Goal: Obtain resource: Download file/media

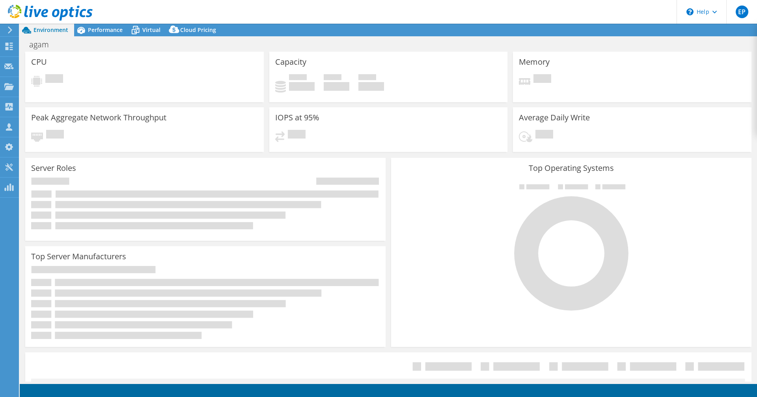
select select "USD"
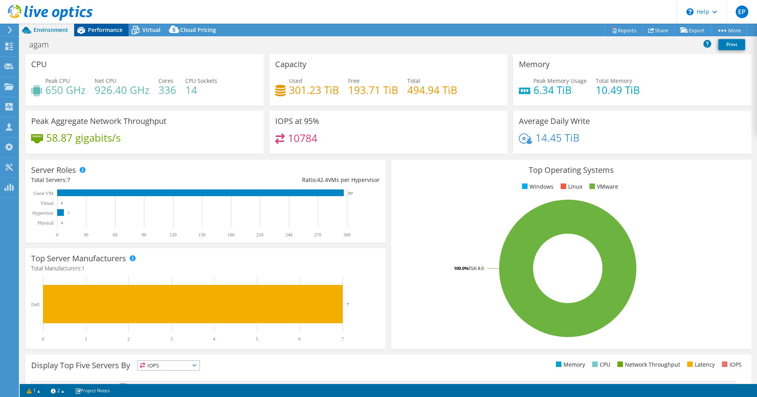
click at [116, 35] on div "Performance" at bounding box center [101, 30] width 54 height 13
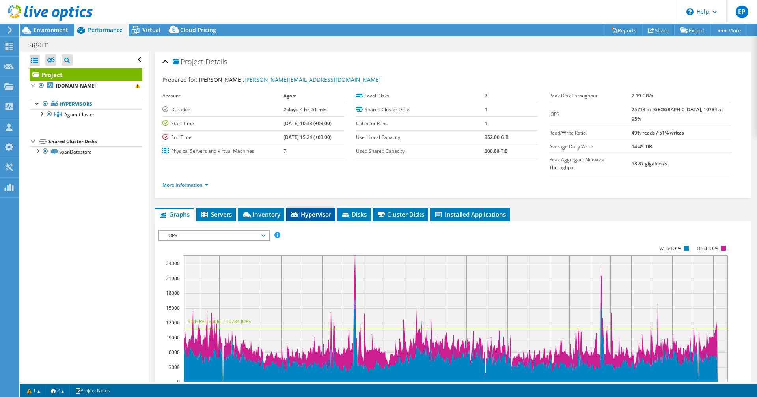
click at [299, 210] on span "Hypervisor" at bounding box center [310, 214] width 41 height 8
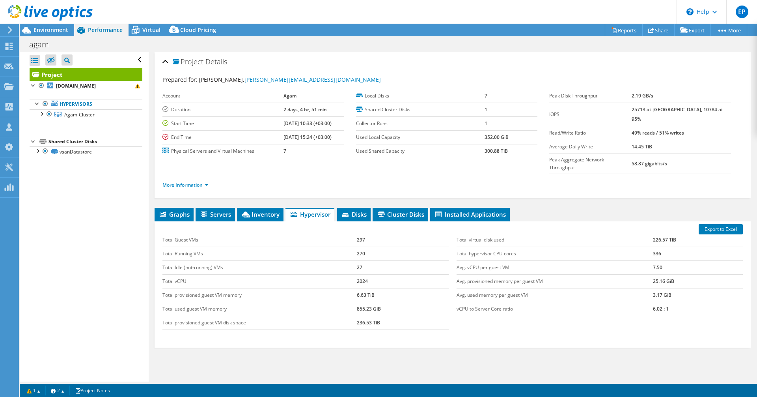
click at [611, 344] on div "Graphs Servers Inventory Hypervisor Disks Cluster Disks Installed Applications …" at bounding box center [453, 306] width 596 height 197
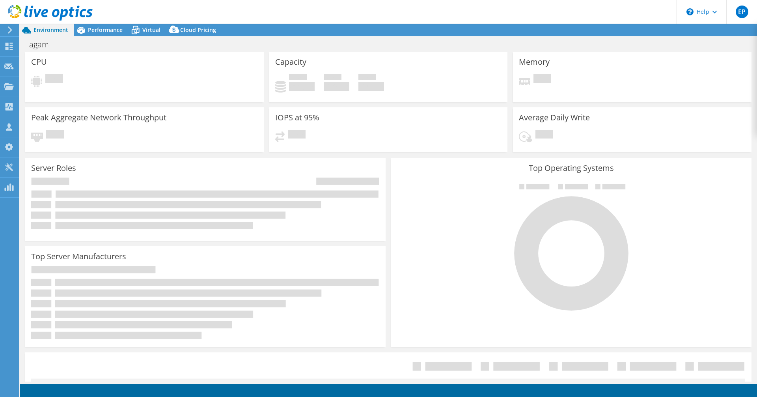
select select "USD"
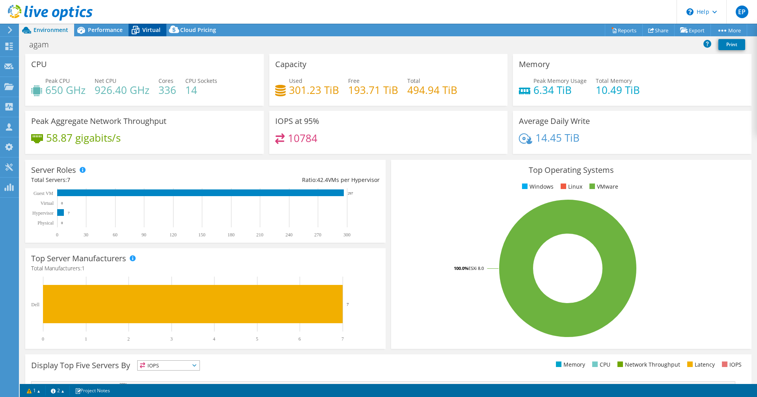
click at [144, 32] on span "Virtual" at bounding box center [151, 29] width 18 height 7
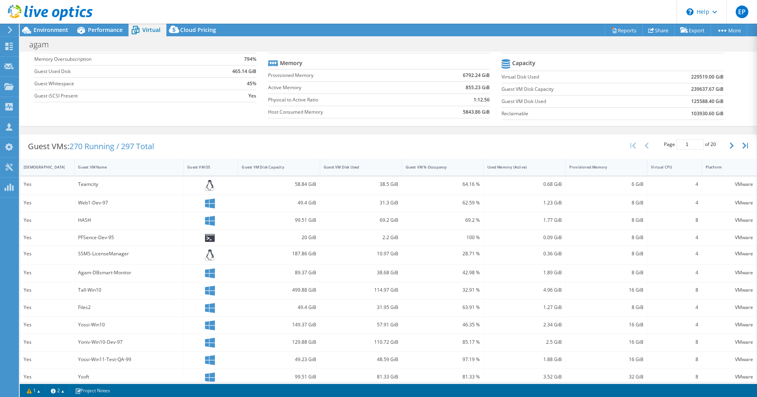
scroll to position [18, 0]
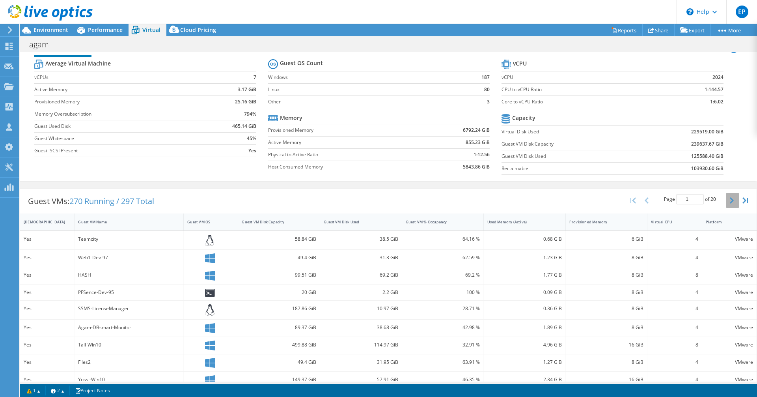
click at [728, 203] on button "button" at bounding box center [732, 200] width 13 height 15
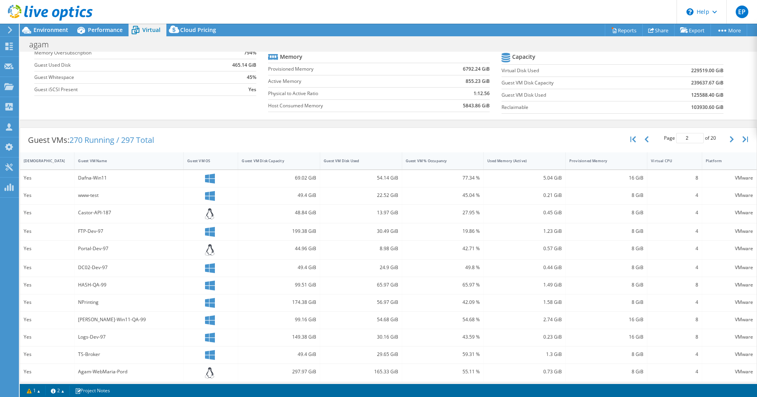
scroll to position [136, 0]
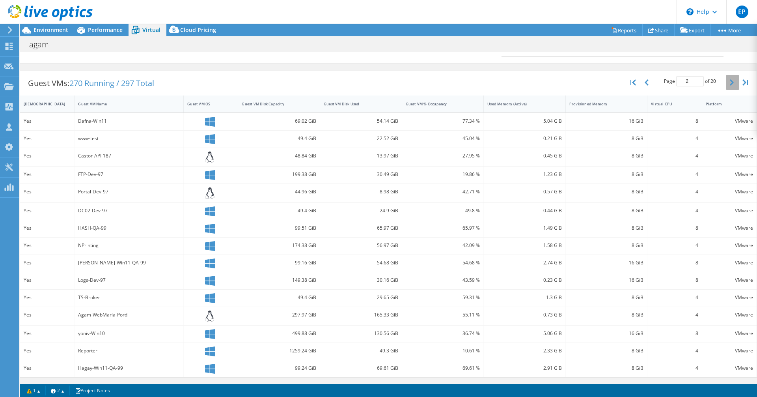
click at [726, 77] on button "button" at bounding box center [732, 82] width 13 height 15
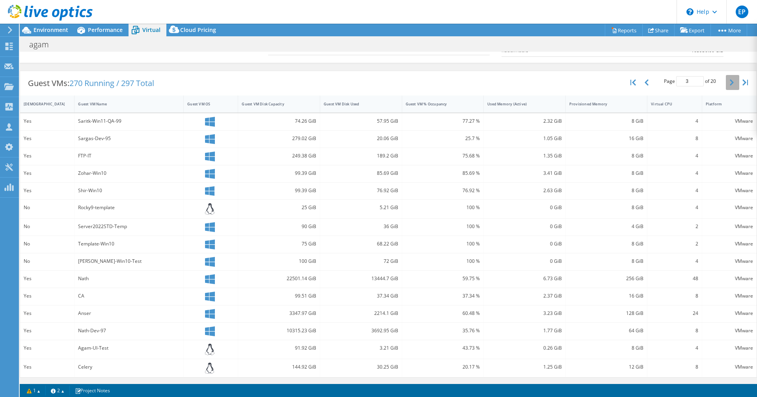
click at [729, 84] on button "button" at bounding box center [732, 82] width 13 height 15
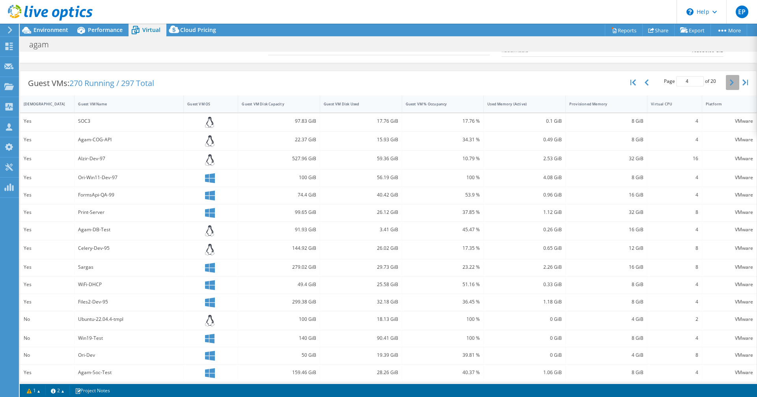
click at [728, 84] on button "button" at bounding box center [732, 82] width 13 height 15
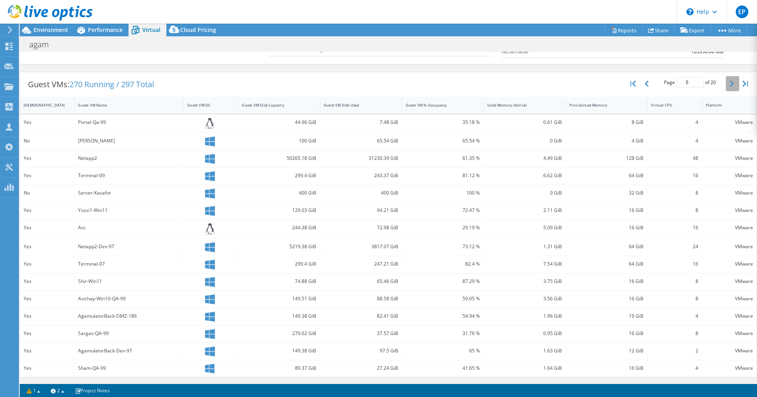
scroll to position [135, 0]
click at [728, 84] on button "button" at bounding box center [732, 83] width 13 height 15
click at [728, 84] on button "button" at bounding box center [732, 82] width 13 height 15
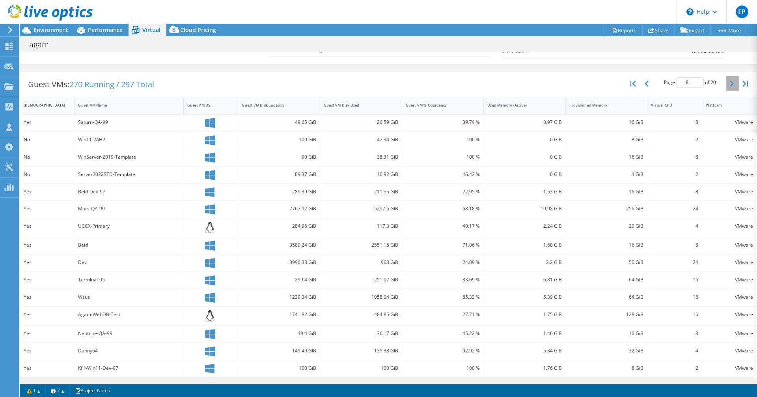
click at [728, 84] on button "button" at bounding box center [732, 83] width 13 height 15
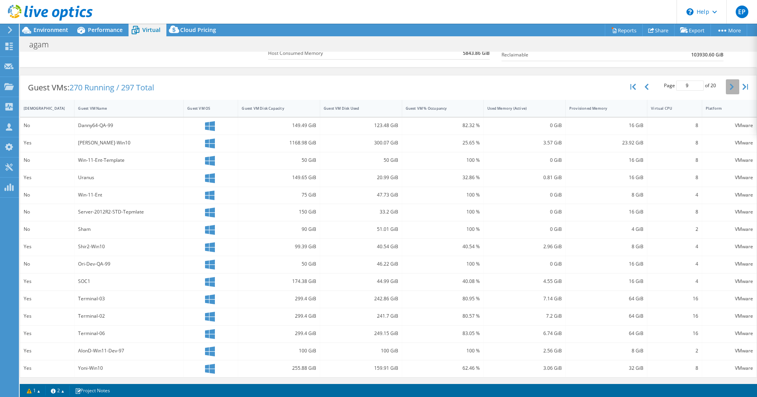
scroll to position [132, 0]
click at [728, 84] on button "button" at bounding box center [732, 86] width 13 height 15
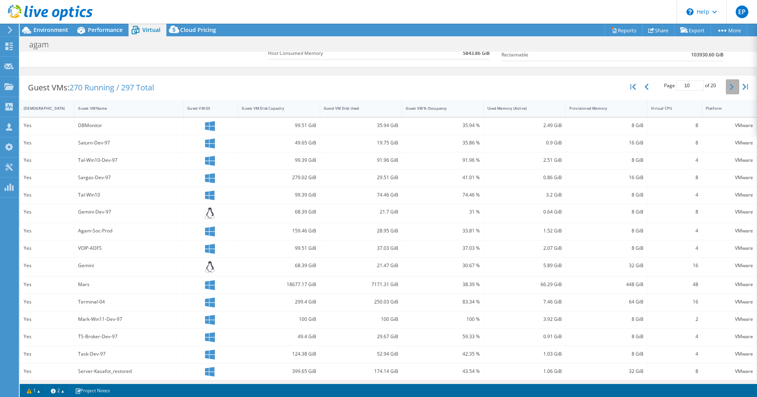
scroll to position [135, 0]
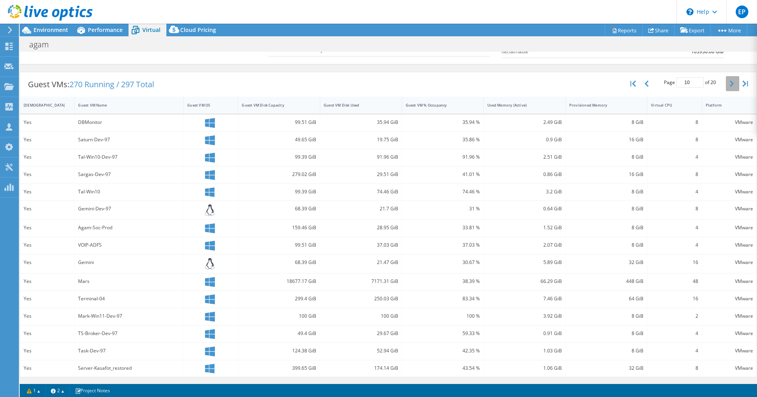
click at [728, 84] on button "button" at bounding box center [732, 83] width 13 height 15
click at [728, 84] on button "button" at bounding box center [732, 82] width 13 height 15
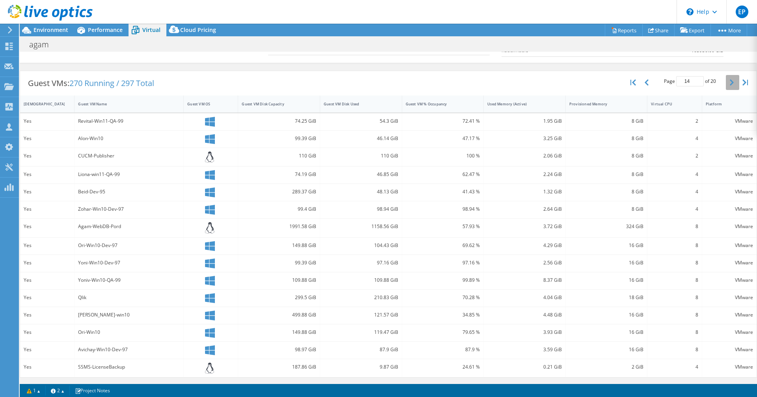
click at [728, 84] on button "button" at bounding box center [732, 82] width 13 height 15
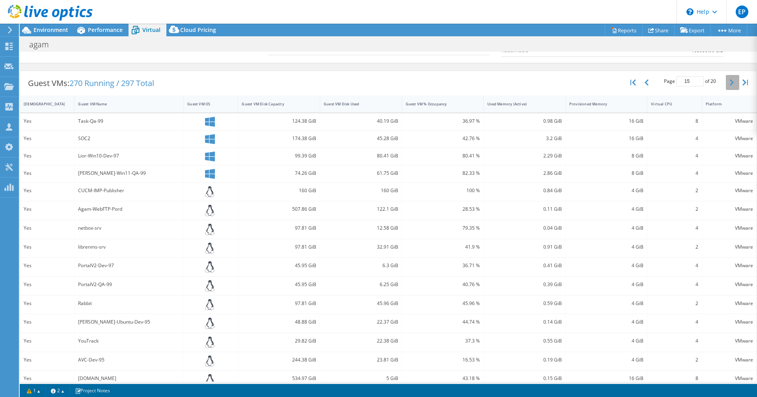
click at [728, 84] on button "button" at bounding box center [732, 82] width 13 height 15
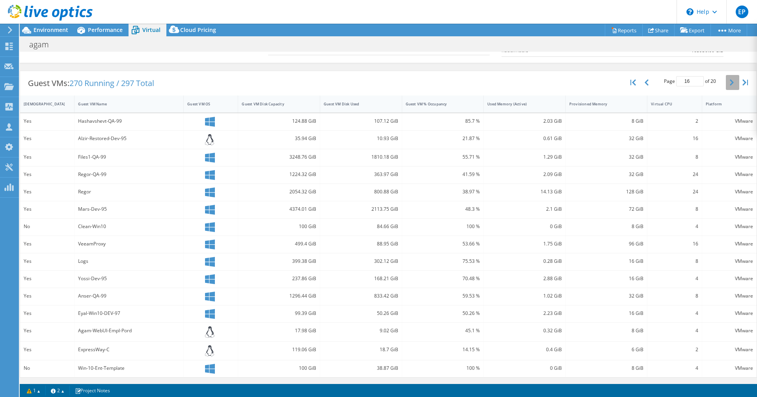
click at [728, 84] on button "button" at bounding box center [732, 82] width 13 height 15
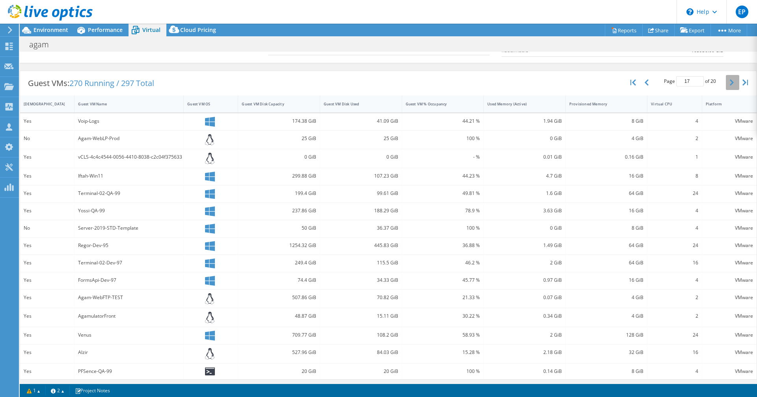
click at [728, 84] on button "button" at bounding box center [732, 82] width 13 height 15
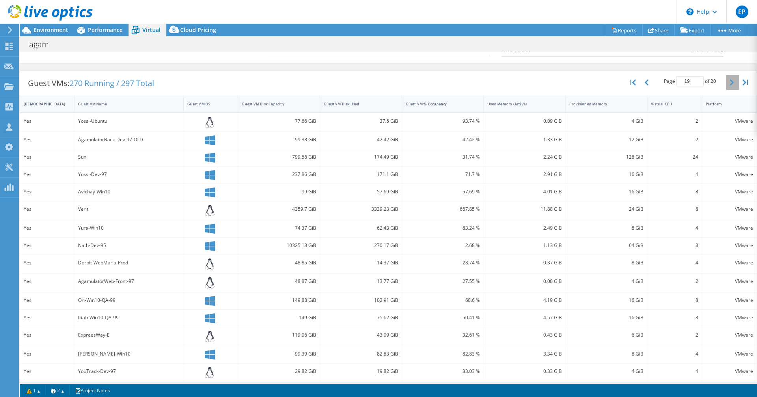
click at [728, 84] on button "button" at bounding box center [732, 82] width 13 height 15
type input "20"
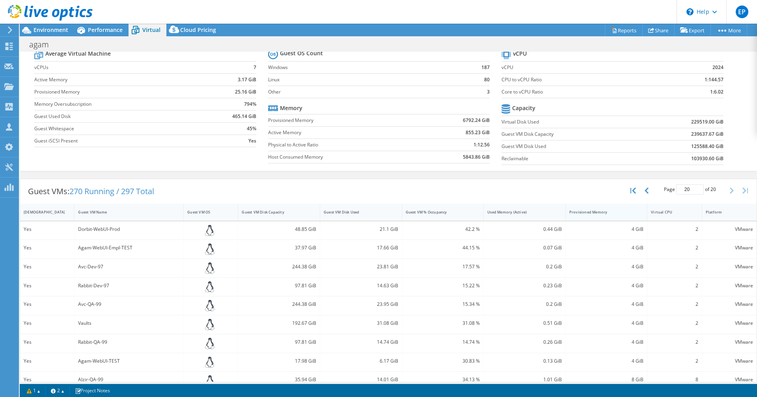
scroll to position [0, 0]
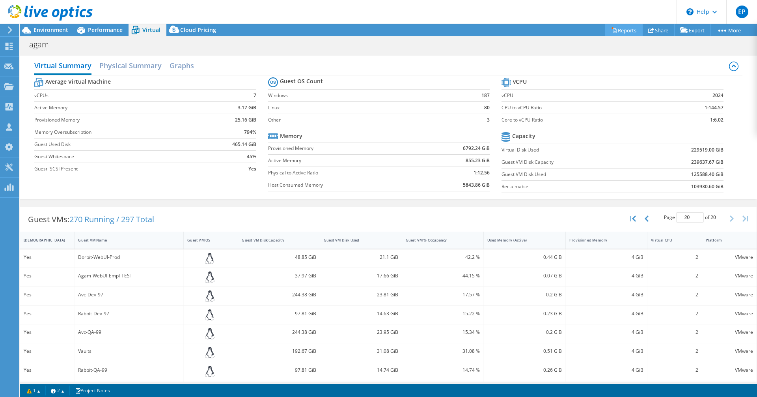
click at [635, 30] on link "Reports" at bounding box center [624, 30] width 38 height 12
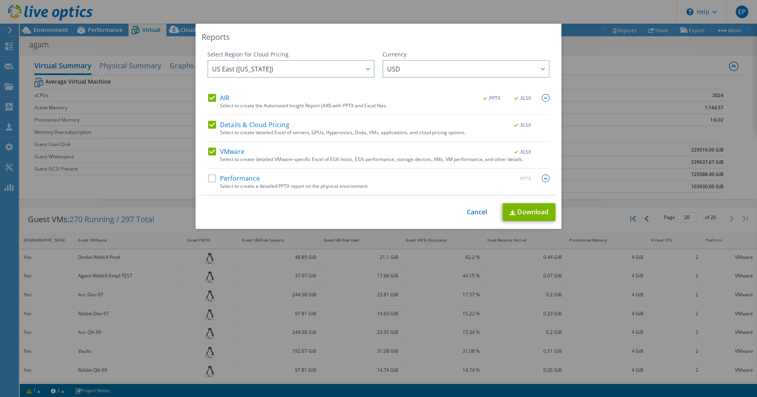
click at [230, 182] on label "Performance" at bounding box center [234, 178] width 52 height 8
click at [0, 0] on input "Performance" at bounding box center [0, 0] width 0 height 0
click at [513, 212] on link "Download" at bounding box center [529, 212] width 53 height 18
click at [581, 139] on div "Reports Select Region for Cloud Pricing Asia Pacific (Hong Kong) Asia Pacific (…" at bounding box center [378, 198] width 757 height 349
